Goal: Task Accomplishment & Management: Use online tool/utility

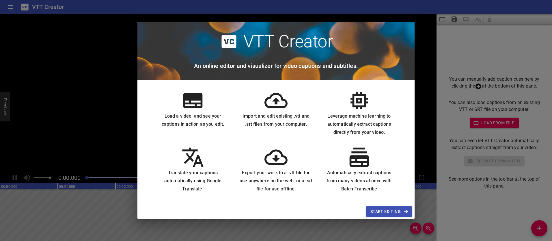
click at [388, 213] on span "Start Editing" at bounding box center [388, 211] width 37 height 7
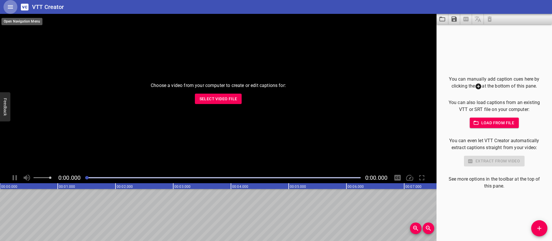
click at [12, 10] on icon "Home" at bounding box center [10, 6] width 7 height 7
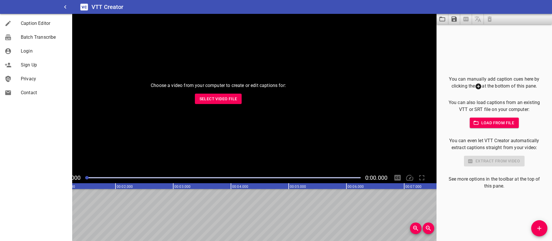
click at [116, 92] on div "Choose a video from your computer to create or edit captions for: Select Video …" at bounding box center [218, 93] width 436 height 158
click at [276, 139] on div "Choose a video from your computer to create or edit captions for: Select Video …" at bounding box center [218, 93] width 436 height 158
click at [219, 101] on span "Select Video File" at bounding box center [218, 98] width 38 height 7
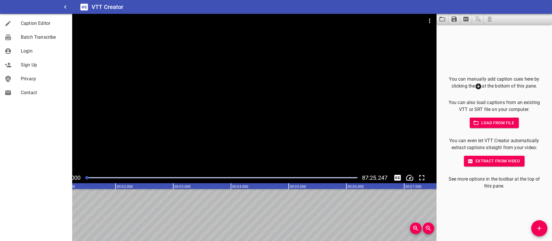
click at [492, 123] on span "Load from file" at bounding box center [494, 122] width 40 height 7
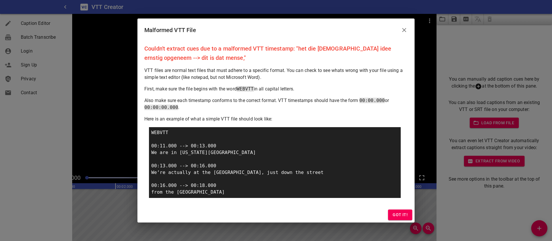
click at [406, 29] on icon "Close" at bounding box center [403, 30] width 7 height 7
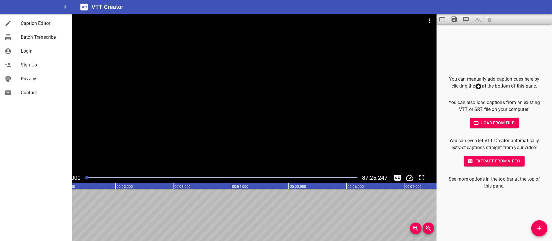
click at [494, 126] on span "Load from file" at bounding box center [494, 122] width 40 height 7
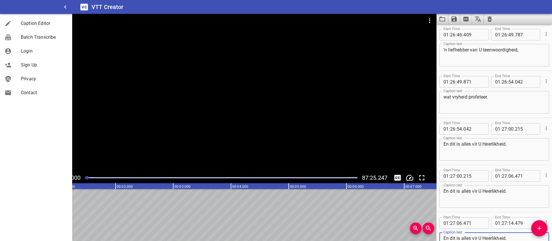
scroll to position [65930, 0]
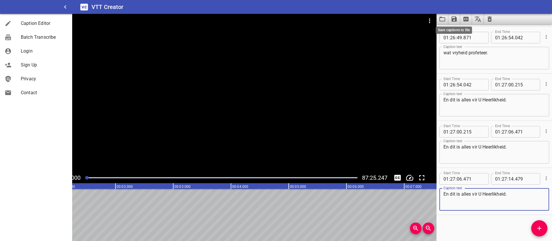
type textarea "En dit is alles vir U Heerlikheid."
click at [454, 21] on icon "Save captions to file" at bounding box center [453, 18] width 5 height 5
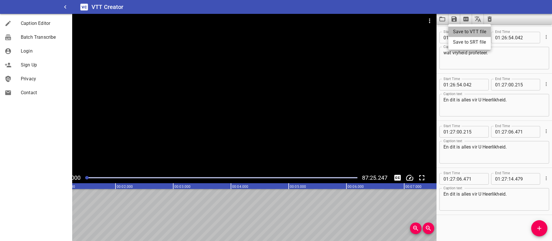
click at [458, 34] on li "Save to VTT file" at bounding box center [469, 32] width 42 height 10
click at [490, 19] on icon "Clear captions" at bounding box center [489, 19] width 7 height 7
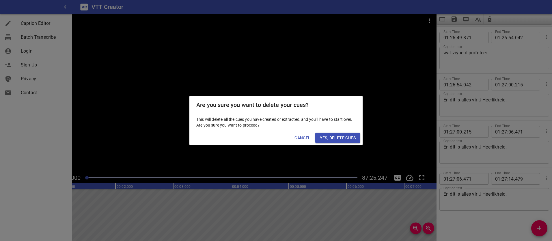
click at [346, 138] on span "Yes, Delete Cues" at bounding box center [338, 137] width 36 height 7
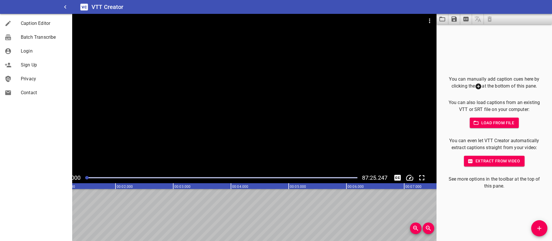
click at [496, 122] on span "Load from file" at bounding box center [494, 122] width 40 height 7
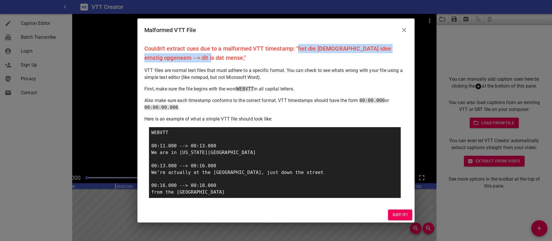
drag, startPoint x: 190, startPoint y: 58, endPoint x: 298, endPoint y: 49, distance: 108.9
click at [298, 49] on p "Couldn't extract cues due to a malformed VTT timestamp: "het die [DEMOGRAPHIC_D…" at bounding box center [275, 53] width 263 height 18
copy p "het die Bybelse idee ernstig opgeneem --> dit is dat mense"
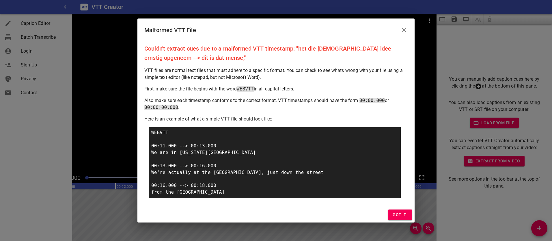
click at [313, 54] on p "Couldn't extract cues due to a malformed VTT timestamp: "het die [DEMOGRAPHIC_D…" at bounding box center [275, 53] width 263 height 18
drag, startPoint x: 300, startPoint y: 48, endPoint x: 400, endPoint y: 48, distance: 99.5
click at [400, 48] on p "Couldn't extract cues due to a malformed VTT timestamp: "het die [DEMOGRAPHIC_D…" at bounding box center [275, 53] width 263 height 18
copy p "et die Bybelse idee ernstig opgeneem"
click at [298, 46] on p "Couldn't extract cues due to a malformed VTT timestamp: "het die [DEMOGRAPHIC_D…" at bounding box center [275, 53] width 263 height 18
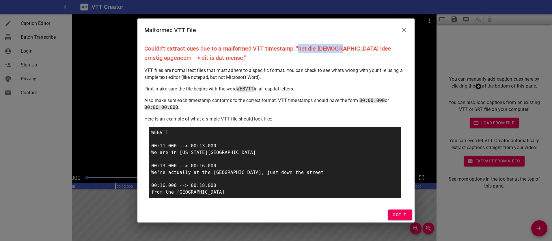
drag, startPoint x: 305, startPoint y: 46, endPoint x: 338, endPoint y: 46, distance: 32.9
click at [338, 46] on p "Couldn't extract cues due to a malformed VTT timestamp: "het die [DEMOGRAPHIC_D…" at bounding box center [275, 53] width 263 height 18
copy p "het die Bybelse"
drag, startPoint x: 191, startPoint y: 57, endPoint x: 149, endPoint y: 59, distance: 42.2
click at [149, 59] on p "Couldn't extract cues due to a malformed VTT timestamp: "het die [DEMOGRAPHIC_D…" at bounding box center [275, 53] width 263 height 18
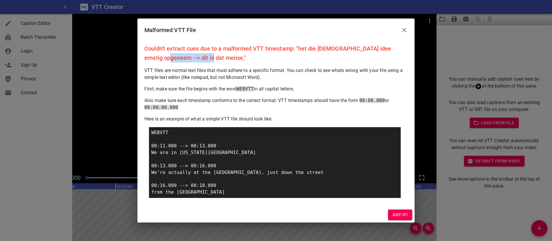
copy p "dit is dat mense,"
click at [393, 215] on span "Got it!" at bounding box center [399, 214] width 15 height 7
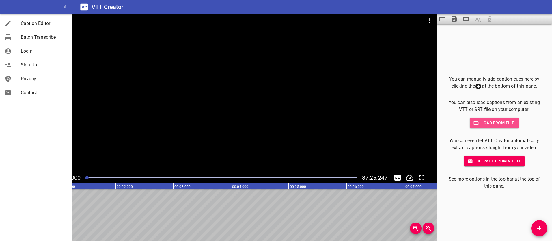
click at [482, 124] on span "Load from file" at bounding box center [494, 122] width 40 height 7
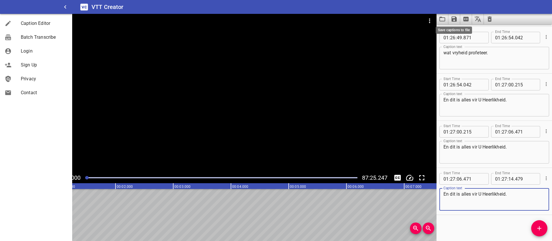
type textarea "En dit is alles vir U Heerlikheid."
click at [455, 19] on icon "Save captions to file" at bounding box center [453, 18] width 5 height 5
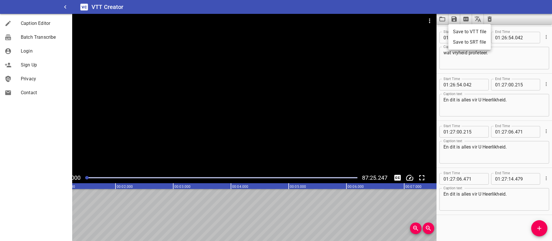
click at [459, 44] on li "Save to SRT file" at bounding box center [469, 42] width 42 height 10
click at [455, 17] on icon "Save captions to file" at bounding box center [453, 18] width 5 height 5
click at [462, 32] on li "Save to VTT file" at bounding box center [469, 32] width 42 height 10
click at [521, 25] on div "Start Time 01 : 26 : 46 . 409 Start Time End Time 01 : 26 : 49 . 787 End Time C…" at bounding box center [493, 3] width 115 height 47
click at [489, 17] on icon "Clear captions" at bounding box center [489, 18] width 4 height 5
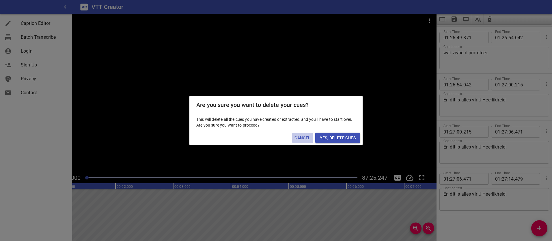
click at [306, 134] on span "Cancel" at bounding box center [302, 137] width 16 height 7
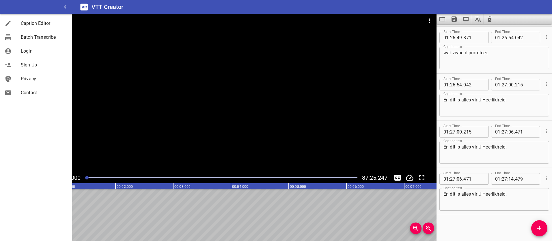
click at [442, 18] on icon "Load captions from file" at bounding box center [442, 19] width 7 height 7
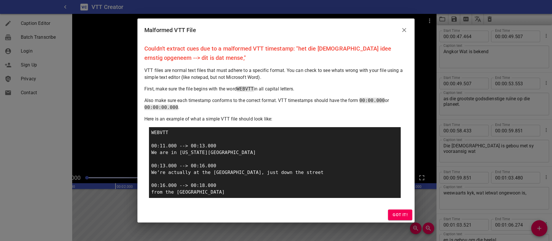
scroll to position [65930, 0]
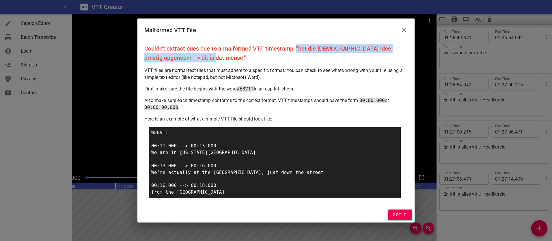
drag, startPoint x: 305, startPoint y: 52, endPoint x: 308, endPoint y: 59, distance: 8.3
click at [308, 59] on p "Couldn't extract cues due to a malformed VTT timestamp: "het die [DEMOGRAPHIC_D…" at bounding box center [275, 53] width 263 height 18
copy p ""het die [DEMOGRAPHIC_DATA] idee ernstig opgeneem --> dit is dat mense,""
click at [398, 217] on span "Got it!" at bounding box center [399, 214] width 15 height 7
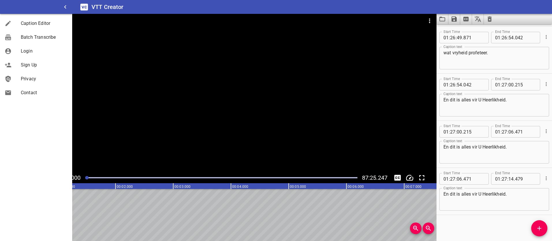
click at [488, 18] on icon "Clear captions" at bounding box center [489, 18] width 4 height 5
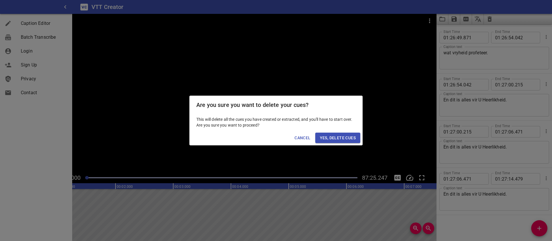
click at [342, 135] on span "Yes, Delete Cues" at bounding box center [338, 137] width 36 height 7
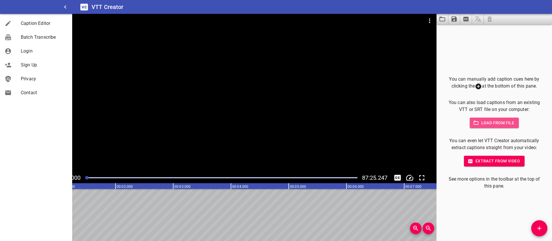
click at [500, 123] on span "Load from file" at bounding box center [494, 122] width 40 height 7
click at [484, 124] on span "Load from file" at bounding box center [494, 122] width 40 height 7
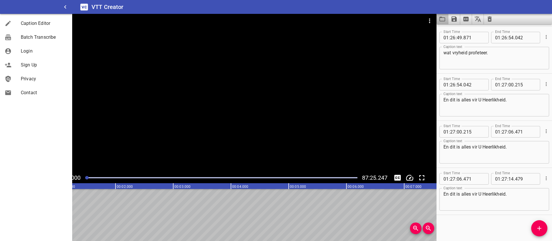
type textarea "En dit is alles vir U Heerlikheid."
click at [442, 20] on icon "Load captions from file" at bounding box center [442, 19] width 7 height 7
click at [452, 20] on icon "Save captions to file" at bounding box center [453, 18] width 5 height 5
click at [463, 33] on li "Save to VTT file" at bounding box center [469, 32] width 42 height 10
click at [489, 19] on icon "Clear captions" at bounding box center [489, 19] width 7 height 7
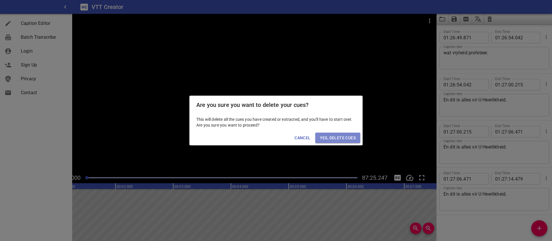
click at [347, 138] on span "Yes, Delete Cues" at bounding box center [338, 137] width 36 height 7
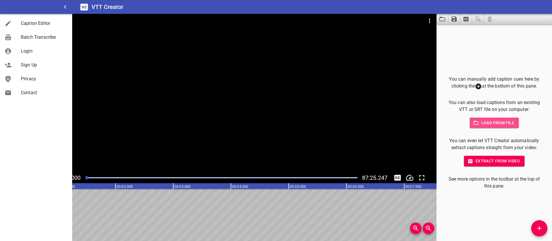
click at [482, 121] on span "Load from file" at bounding box center [494, 122] width 40 height 7
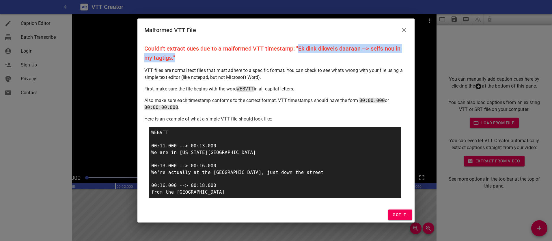
drag, startPoint x: 299, startPoint y: 48, endPoint x: 311, endPoint y: 56, distance: 14.4
click at [311, 56] on p "Couldn't extract cues due to a malformed VTT timestamp: "Ek dink dikwels daaraa…" at bounding box center [275, 53] width 263 height 18
copy p "Ek dink dikwels daaraan --> selfs nou in my tagtigs.""
click at [308, 45] on p "Couldn't extract cues due to a malformed VTT timestamp: "Ek dink dikwels daaraa…" at bounding box center [275, 53] width 263 height 18
drag, startPoint x: 300, startPoint y: 49, endPoint x: 361, endPoint y: 49, distance: 61.5
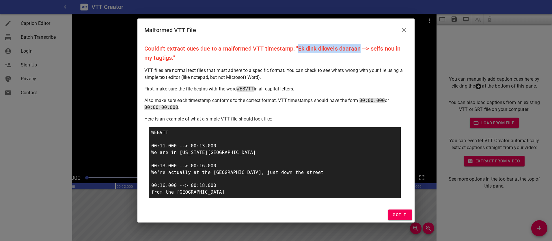
click at [361, 49] on p "Couldn't extract cues due to a malformed VTT timestamp: "Ek dink dikwels daaraa…" at bounding box center [275, 53] width 263 height 18
copy p "Ek dink dikwels daaraan"
click at [401, 215] on span "Got it!" at bounding box center [399, 214] width 15 height 7
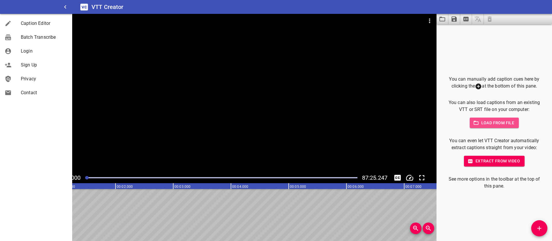
click at [501, 125] on span "Load from file" at bounding box center [494, 122] width 40 height 7
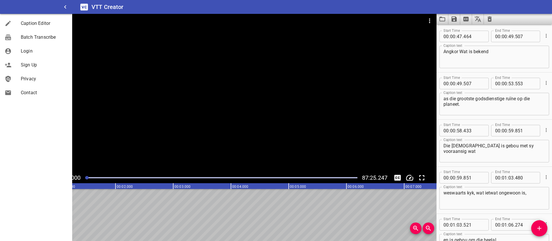
scroll to position [65930, 0]
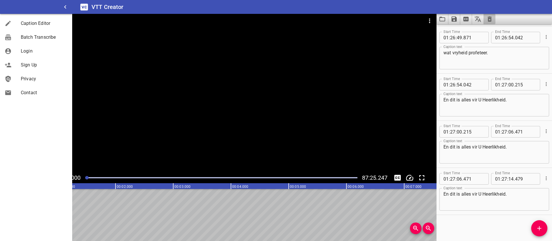
click at [493, 19] on button "Clear captions" at bounding box center [490, 19] width 12 height 10
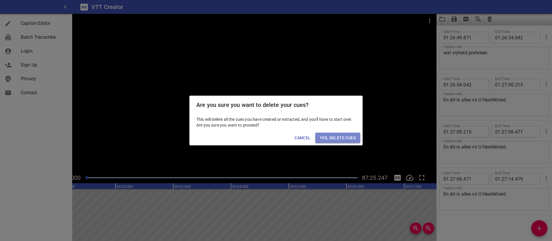
click at [338, 140] on span "Yes, Delete Cues" at bounding box center [338, 137] width 36 height 7
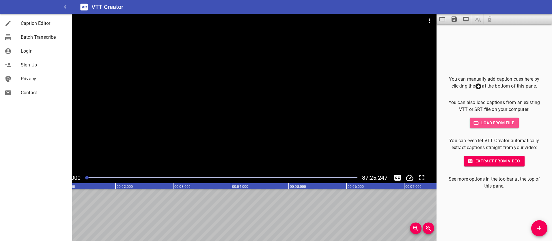
click at [485, 124] on span "Load from file" at bounding box center [494, 122] width 40 height 7
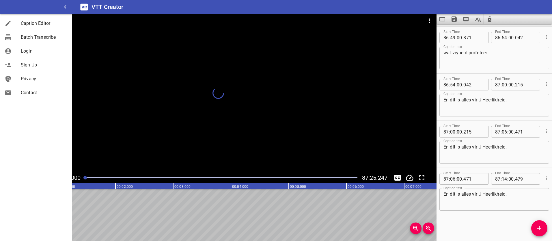
click at [85, 178] on div at bounding box center [84, 177] width 3 height 3
drag, startPoint x: 87, startPoint y: 177, endPoint x: 102, endPoint y: 179, distance: 15.1
click at [102, 179] on div at bounding box center [101, 177] width 3 height 3
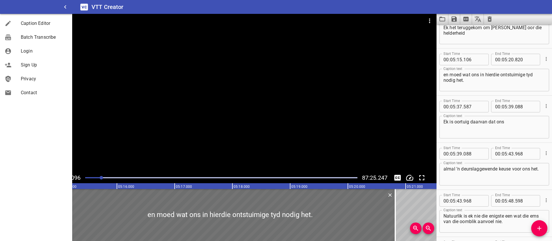
scroll to position [2916, 0]
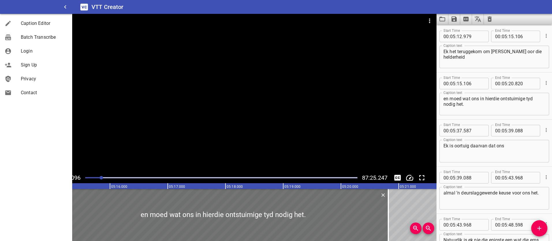
click at [357, 178] on div at bounding box center [221, 177] width 279 height 8
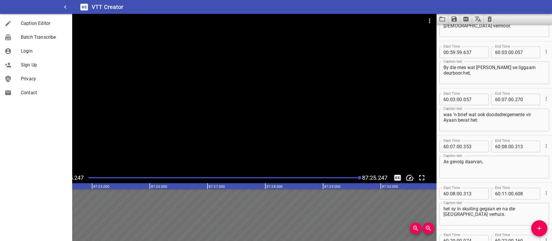
scroll to position [0, 0]
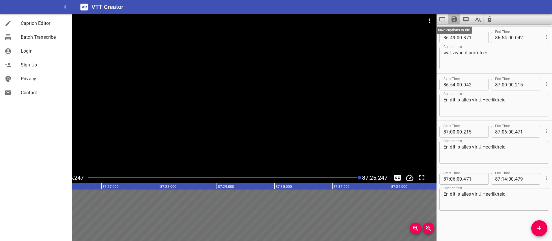
click at [453, 20] on icon "Save captions to file" at bounding box center [453, 19] width 7 height 7
click at [461, 31] on li "Save to VTT file" at bounding box center [469, 32] width 42 height 10
